Goal: Use online tool/utility: Utilize a website feature to perform a specific function

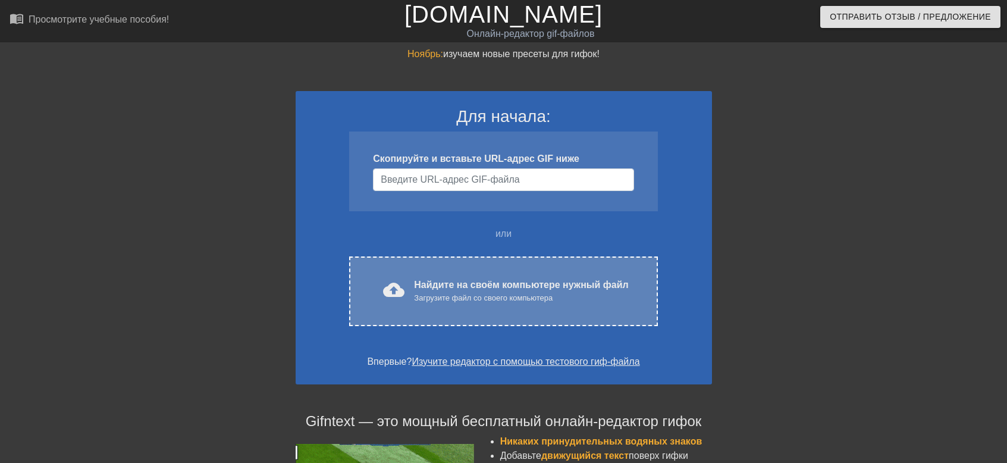
click at [506, 282] on ya-tr-span "Найдите на своём компьютере нужный файл" at bounding box center [521, 284] width 214 height 10
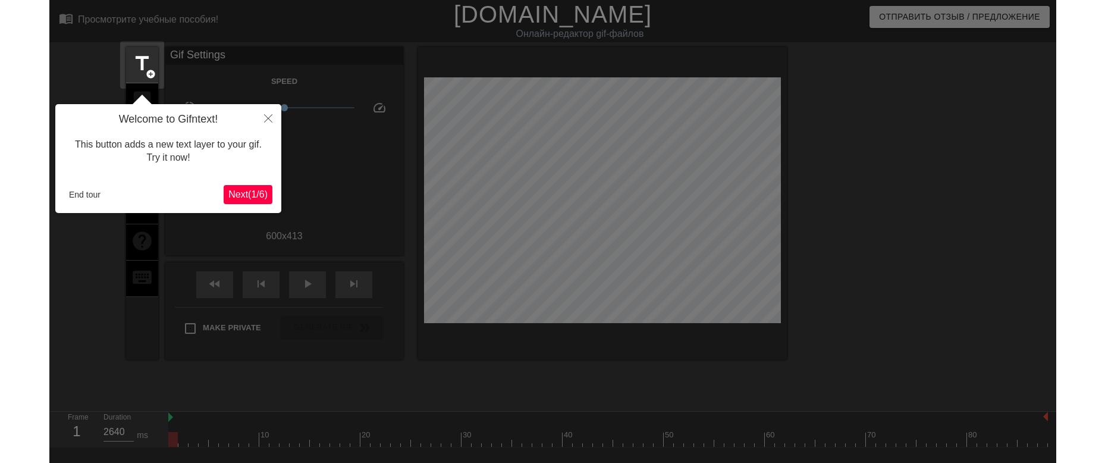
scroll to position [29, 0]
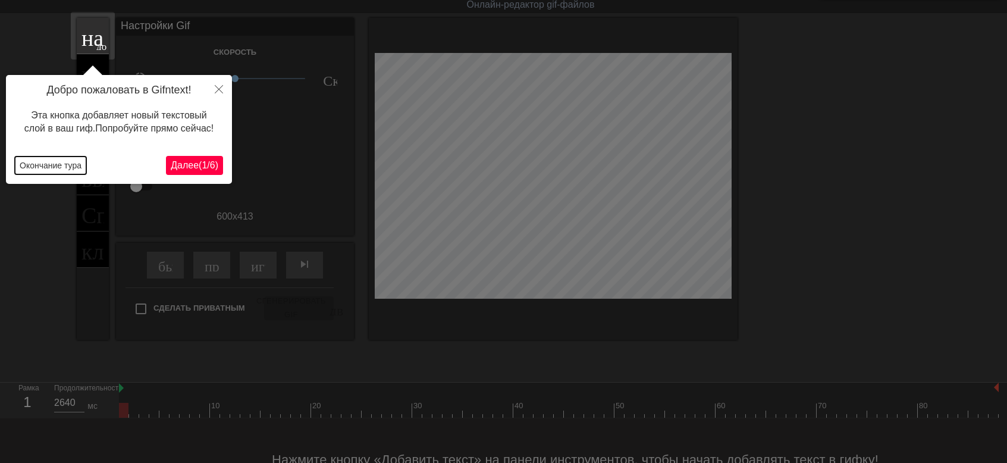
click at [61, 165] on ya-tr-span "Окончание тура" at bounding box center [51, 166] width 62 height 10
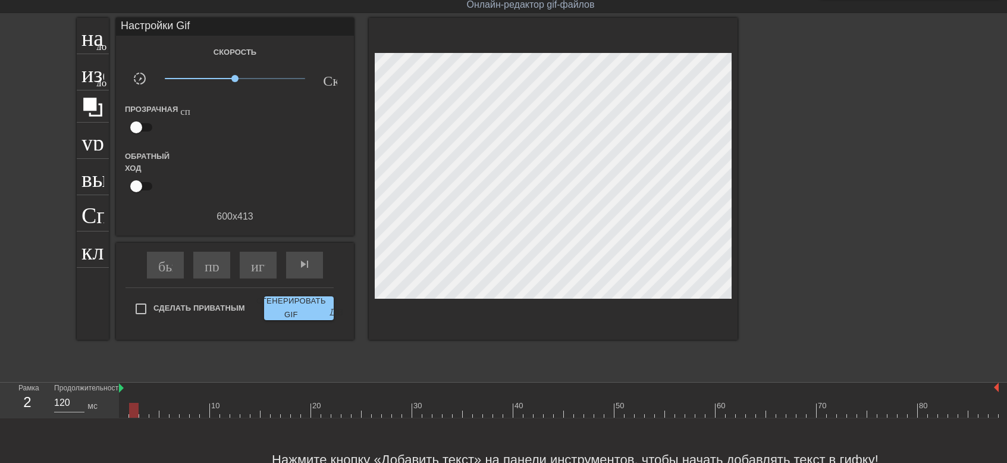
drag, startPoint x: 122, startPoint y: 404, endPoint x: 129, endPoint y: 404, distance: 6.5
click at [129, 404] on div at bounding box center [134, 409] width 10 height 15
drag, startPoint x: 120, startPoint y: 385, endPoint x: 127, endPoint y: 386, distance: 6.6
click at [127, 386] on div "10 20 30 40 50 60 70 80" at bounding box center [558, 399] width 879 height 35
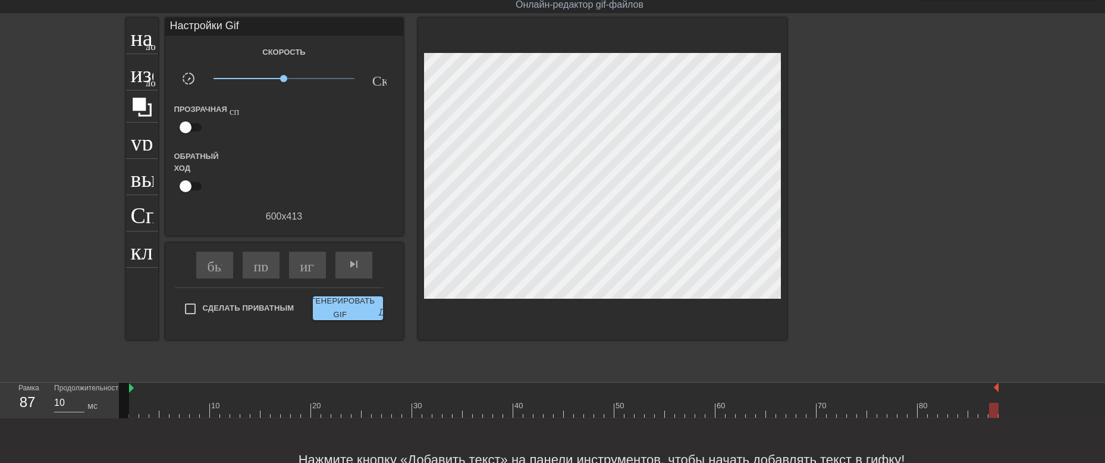
drag, startPoint x: 136, startPoint y: 407, endPoint x: 1004, endPoint y: 452, distance: 868.6
click at [1004, 452] on div "menu_book_бук меню Просмотрите учебные пособия! [DOMAIN_NAME] Онлайн-редактор g…" at bounding box center [552, 236] width 1105 height 530
type input "120"
drag, startPoint x: 994, startPoint y: 411, endPoint x: 137, endPoint y: 413, distance: 856.7
click at [137, 413] on div at bounding box center [134, 409] width 10 height 15
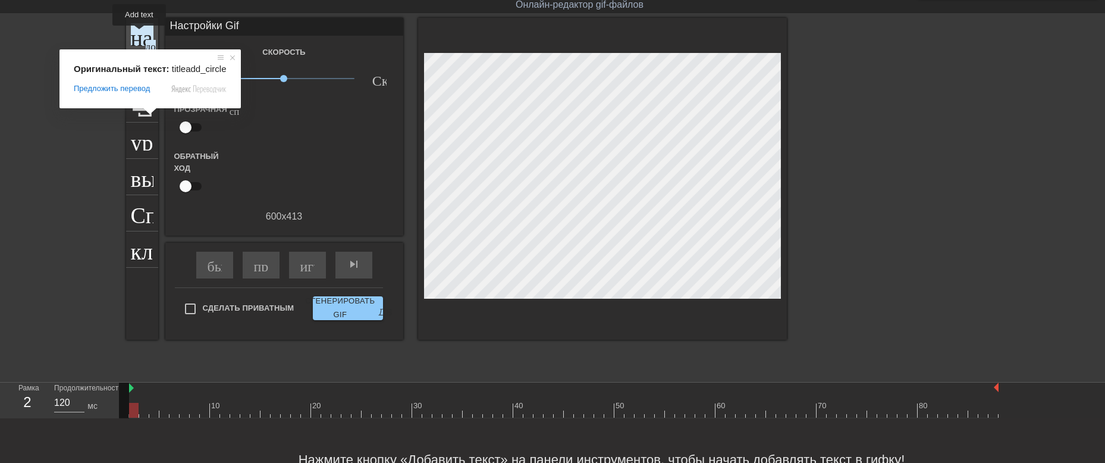
click at [139, 34] on ya-tr-span "название" at bounding box center [174, 34] width 86 height 23
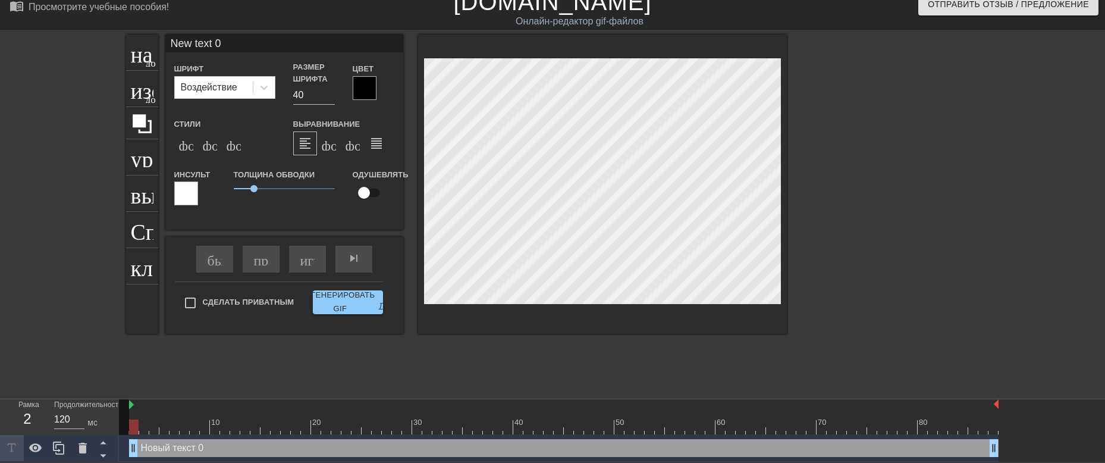
scroll to position [14, 0]
click at [231, 38] on input "New text 0" at bounding box center [284, 43] width 238 height 18
type input "N"
type input "всё в дом..всё в дом!"
drag, startPoint x: 253, startPoint y: 188, endPoint x: 266, endPoint y: 191, distance: 13.4
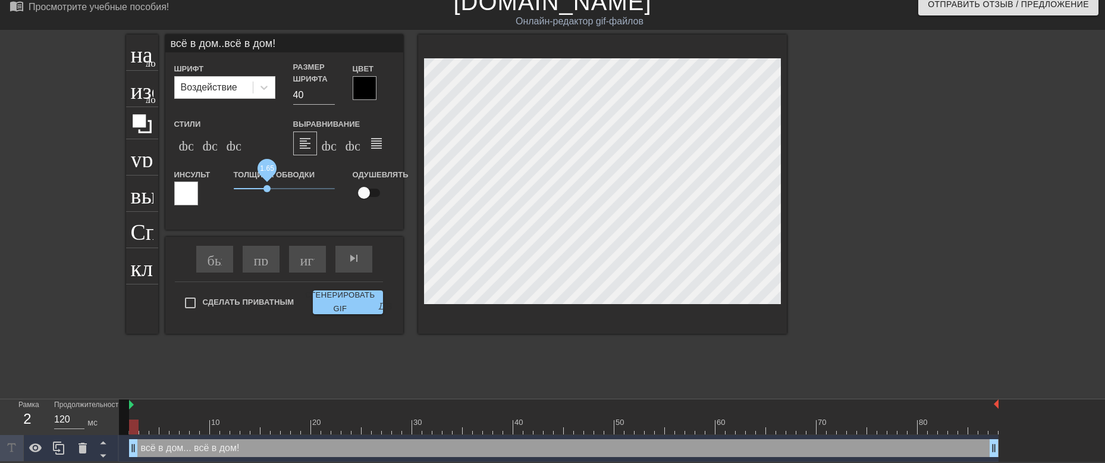
click at [266, 191] on span "1.65" at bounding box center [284, 188] width 101 height 14
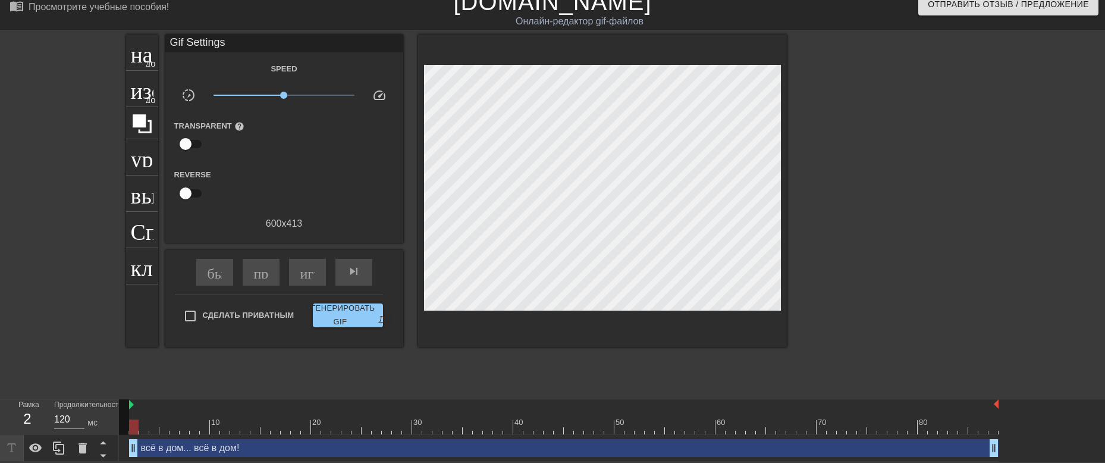
click at [863, 257] on div at bounding box center [890, 212] width 178 height 357
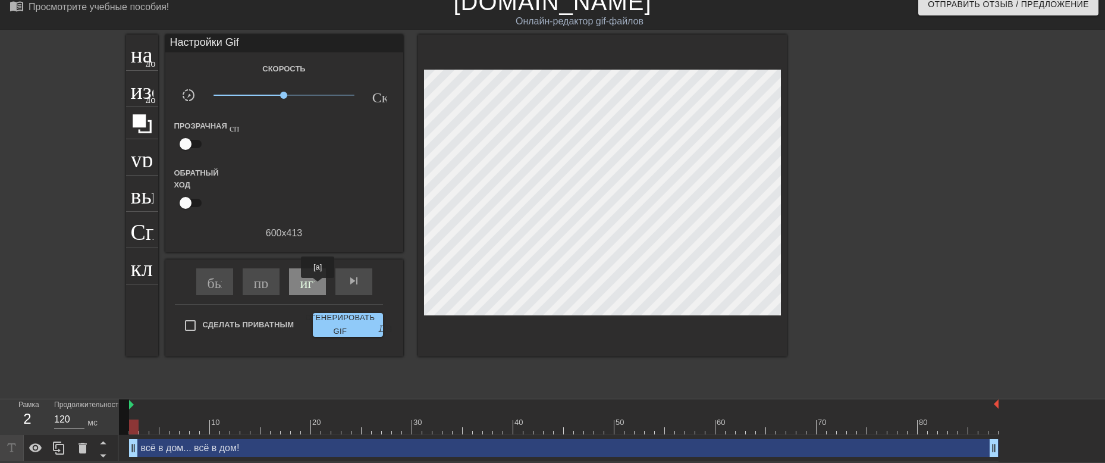
click at [314, 285] on div "играй_арроу" at bounding box center [307, 281] width 37 height 27
type input "120"
click at [191, 323] on input "Сделать Приватным" at bounding box center [190, 325] width 25 height 25
checkbox input "true"
type input "130"
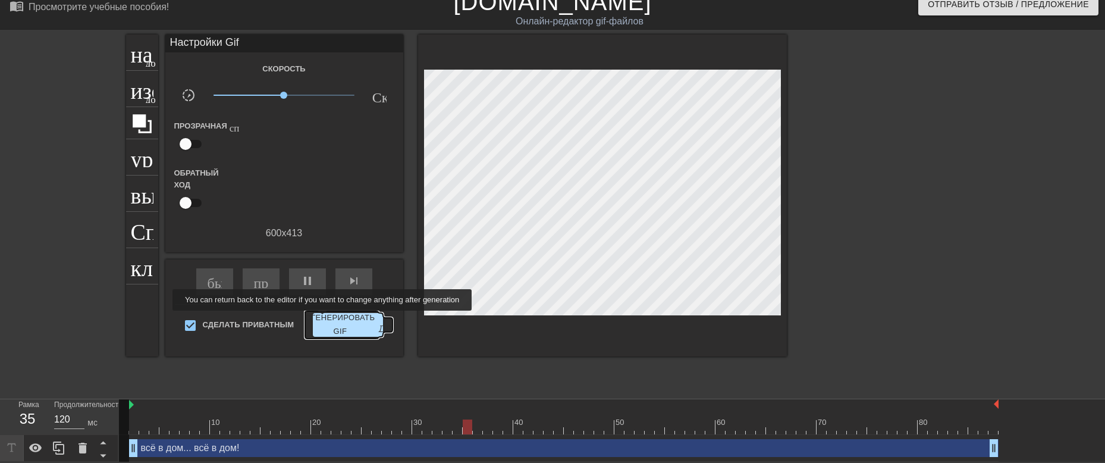
click at [329, 319] on ya-tr-span "Сгенерировать GIF" at bounding box center [340, 324] width 70 height 27
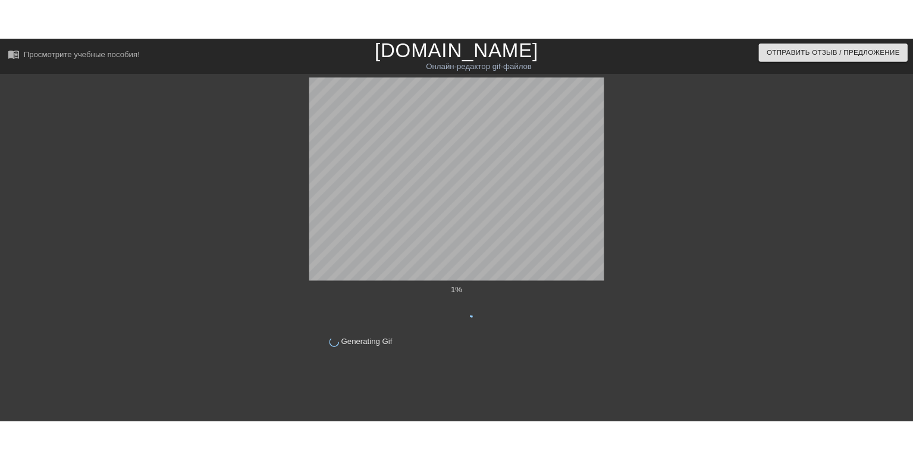
scroll to position [0, 0]
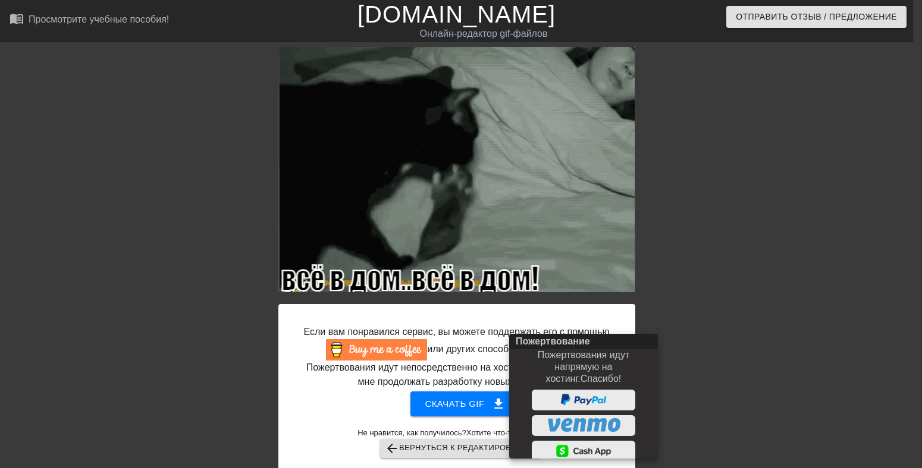
click at [687, 317] on div at bounding box center [461, 234] width 922 height 468
